Goal: Information Seeking & Learning: Find specific fact

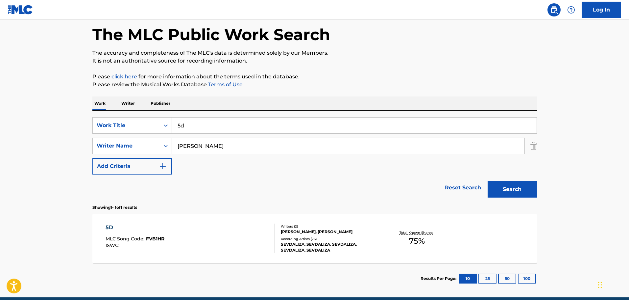
scroll to position [58, 0]
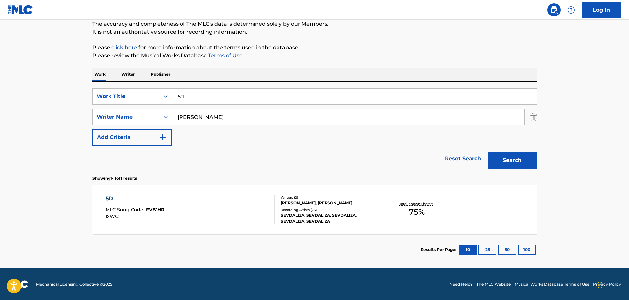
click at [301, 206] on div "Writers ( 2 ) [PERSON_NAME], [PERSON_NAME] Recording Artists ( 26 ) [PERSON_NAM…" at bounding box center [328, 209] width 106 height 29
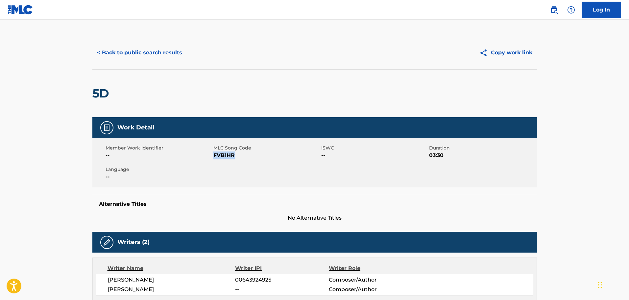
drag, startPoint x: 235, startPoint y: 157, endPoint x: 214, endPoint y: 157, distance: 20.7
click at [214, 157] on span "FVB1HR" at bounding box center [266, 155] width 106 height 8
copy span "FVB1HR"
click at [132, 49] on button "< Back to public search results" at bounding box center [139, 52] width 94 height 16
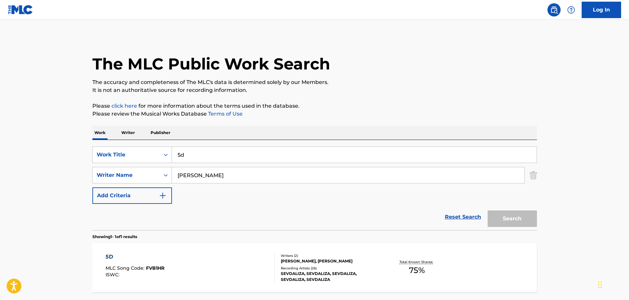
scroll to position [21, 0]
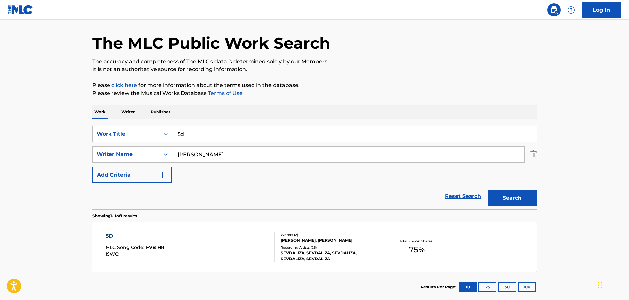
drag, startPoint x: 190, startPoint y: 137, endPoint x: 174, endPoint y: 133, distance: 17.1
click at [174, 133] on input "5d" at bounding box center [354, 134] width 365 height 16
paste input "All Rivers At Once"
type input "All Rivers At Once"
click at [516, 200] on button "Search" at bounding box center [512, 197] width 49 height 16
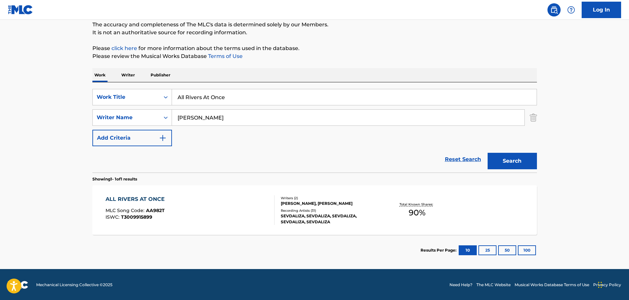
scroll to position [58, 0]
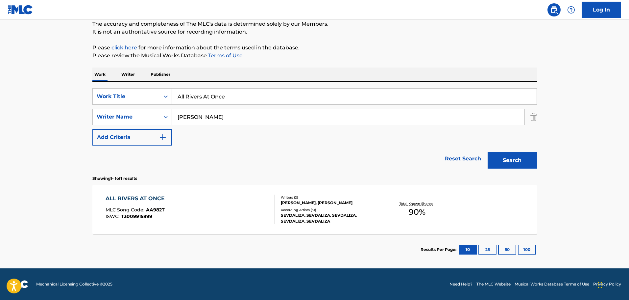
click at [302, 207] on div "Recording Artists ( 31 )" at bounding box center [330, 209] width 99 height 5
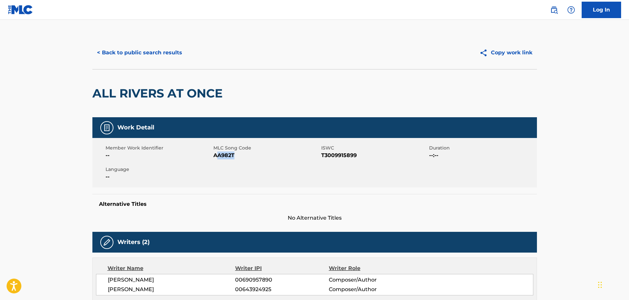
drag, startPoint x: 234, startPoint y: 156, endPoint x: 217, endPoint y: 156, distance: 17.4
click at [217, 156] on span "AA982T" at bounding box center [266, 155] width 106 height 8
click at [231, 162] on div "Member Work Identifier -- MLC Song Code AA982T ISWC T3009915899 Duration --:-- …" at bounding box center [314, 162] width 445 height 49
click at [239, 157] on span "AA982T" at bounding box center [266, 155] width 106 height 8
drag, startPoint x: 239, startPoint y: 157, endPoint x: 219, endPoint y: 157, distance: 20.1
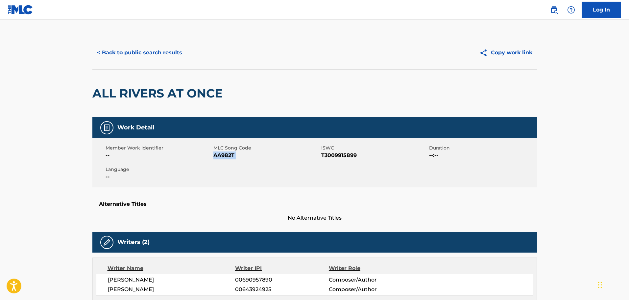
click at [219, 157] on span "AA982T" at bounding box center [266, 155] width 106 height 8
